Goal: Navigation & Orientation: Find specific page/section

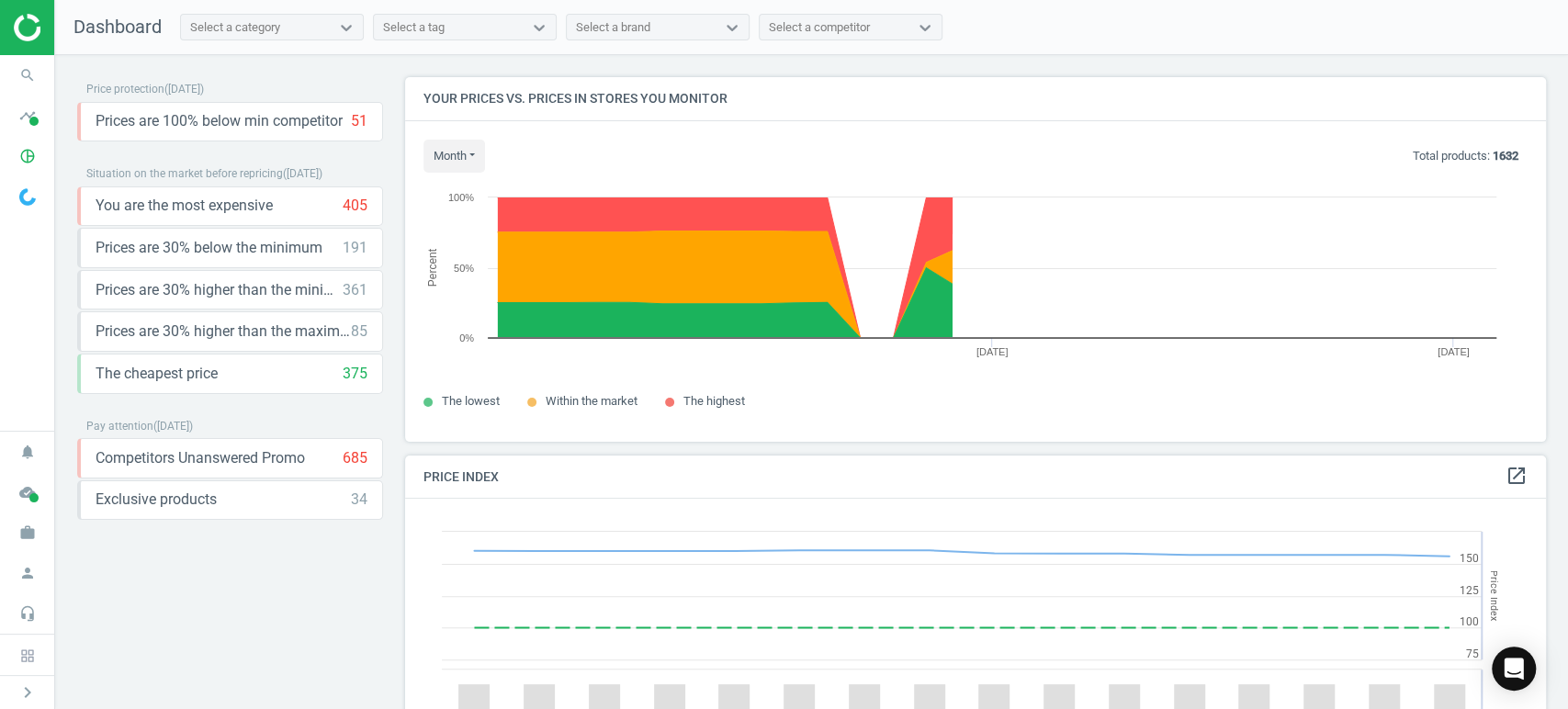
scroll to position [455, 1157]
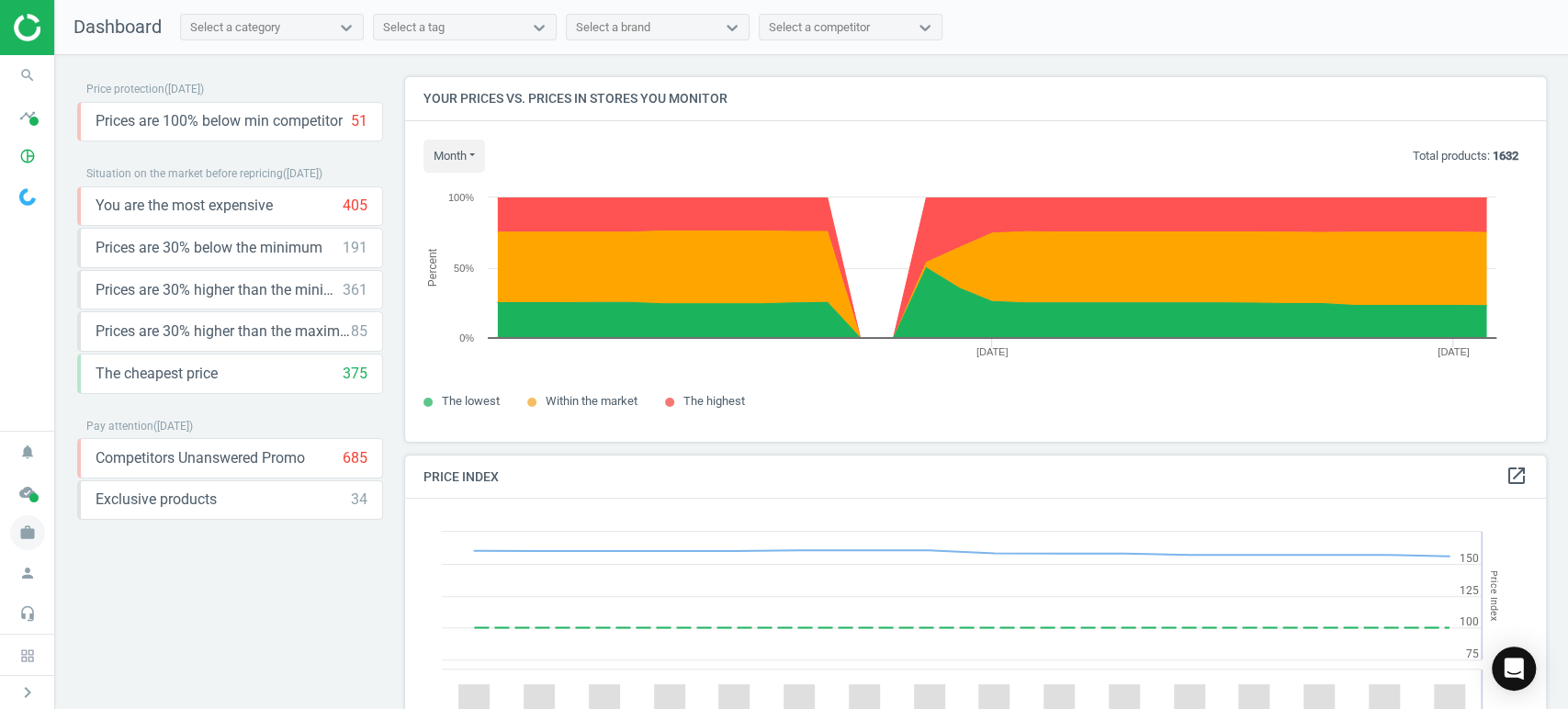
click at [29, 541] on icon "work" at bounding box center [28, 532] width 35 height 35
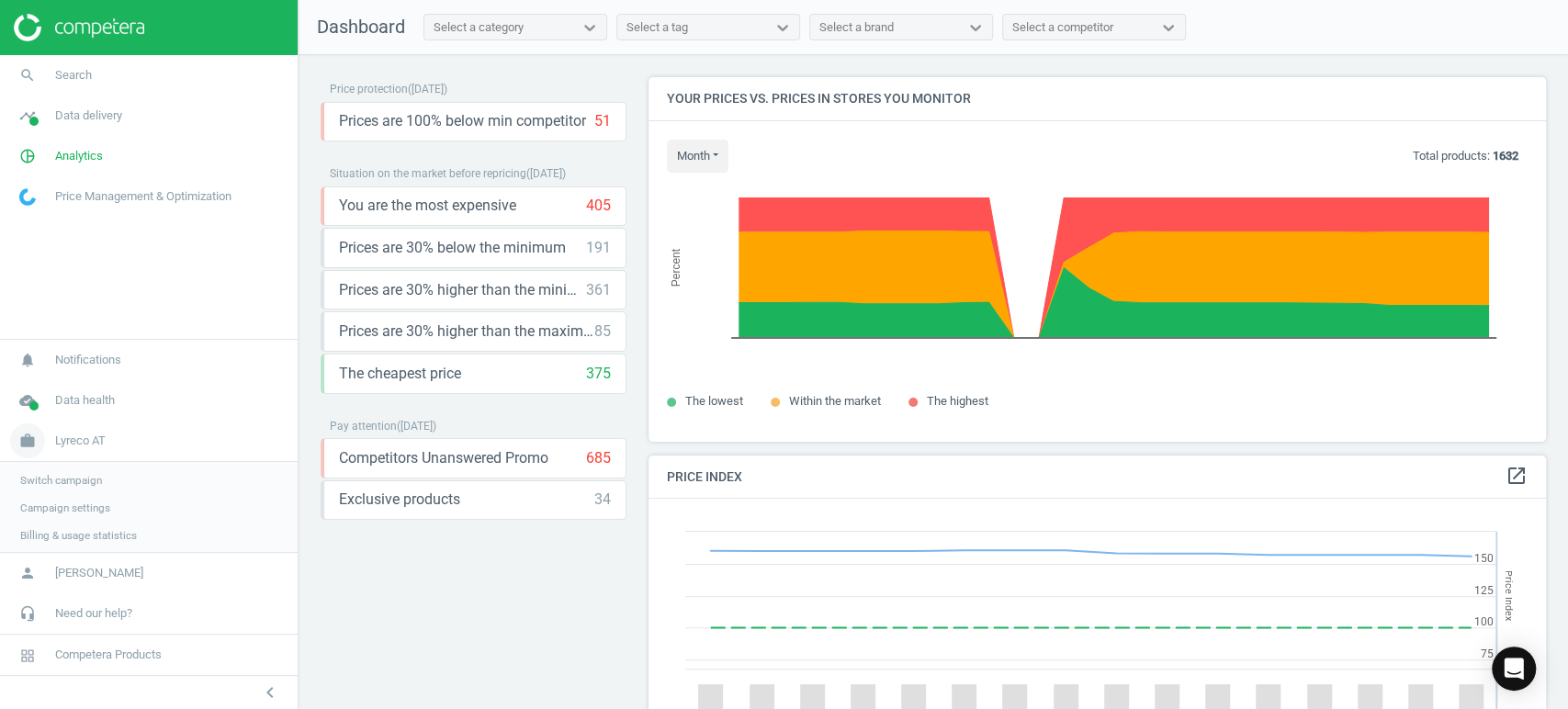
scroll to position [9, 10]
click at [76, 476] on span "Switch campaign" at bounding box center [61, 478] width 82 height 14
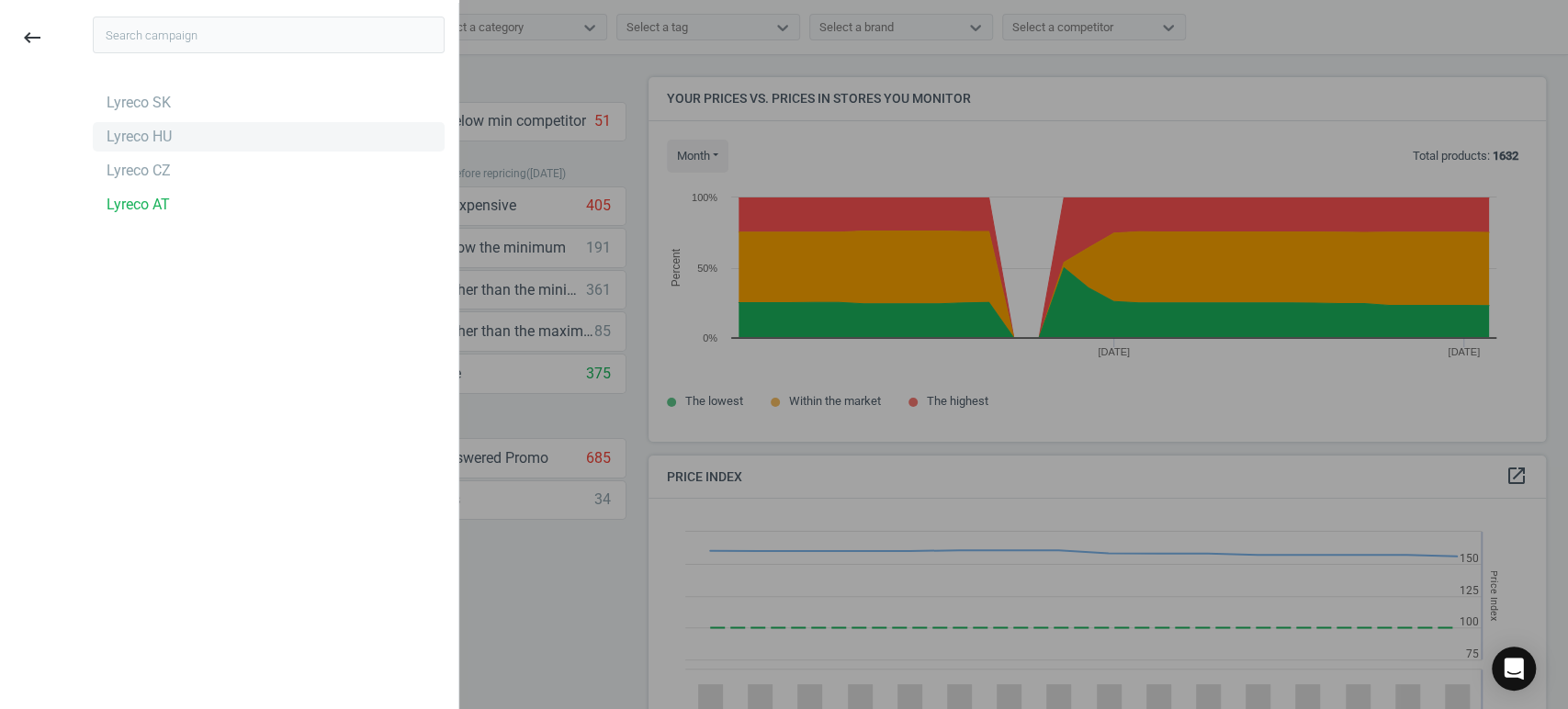
click at [160, 130] on div "Lyreco HU" at bounding box center [139, 136] width 66 height 20
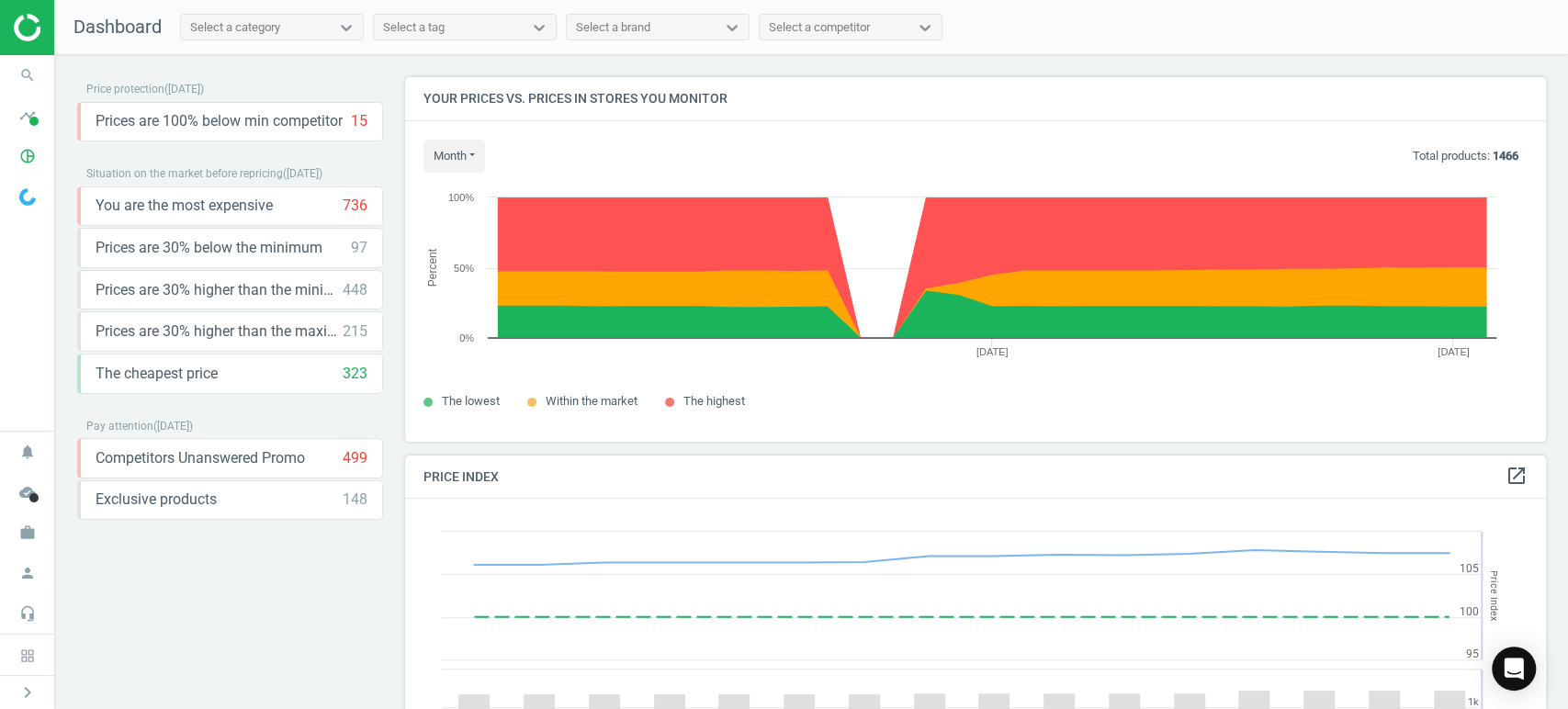
scroll to position [455, 1157]
